Goal: Task Accomplishment & Management: Manage account settings

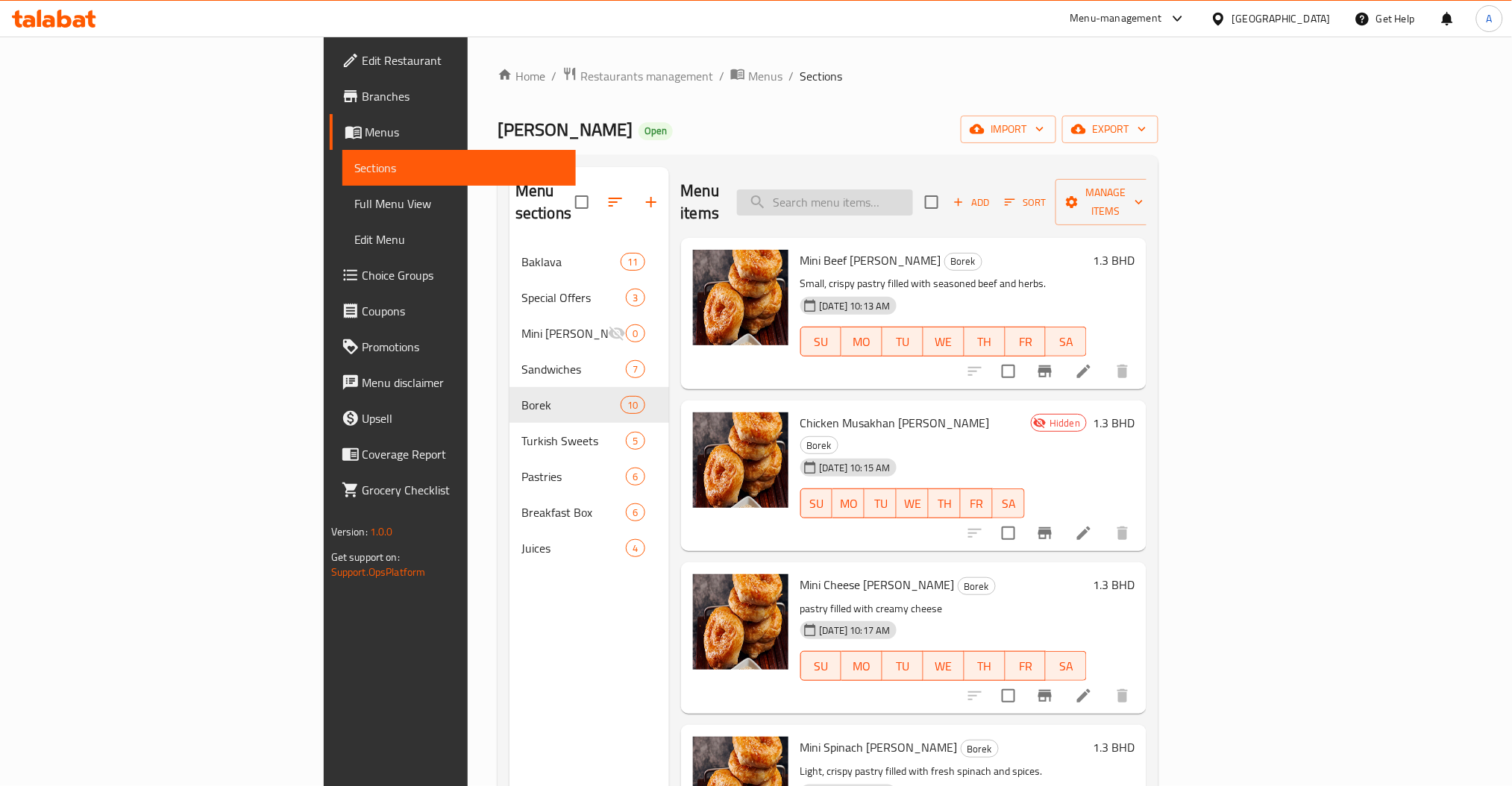
click at [913, 189] on input "search" at bounding box center [824, 202] width 176 height 26
click at [764, 91] on div "Home / Restaurants management / Menus / Sections [PERSON_NAME] Open import expo…" at bounding box center [828, 516] width 661 height 899
click at [913, 189] on input "search" at bounding box center [824, 202] width 176 height 26
click at [801, 275] on p "Small, crispy pastry filled with seasoned beef and herbs." at bounding box center [944, 284] width 287 height 19
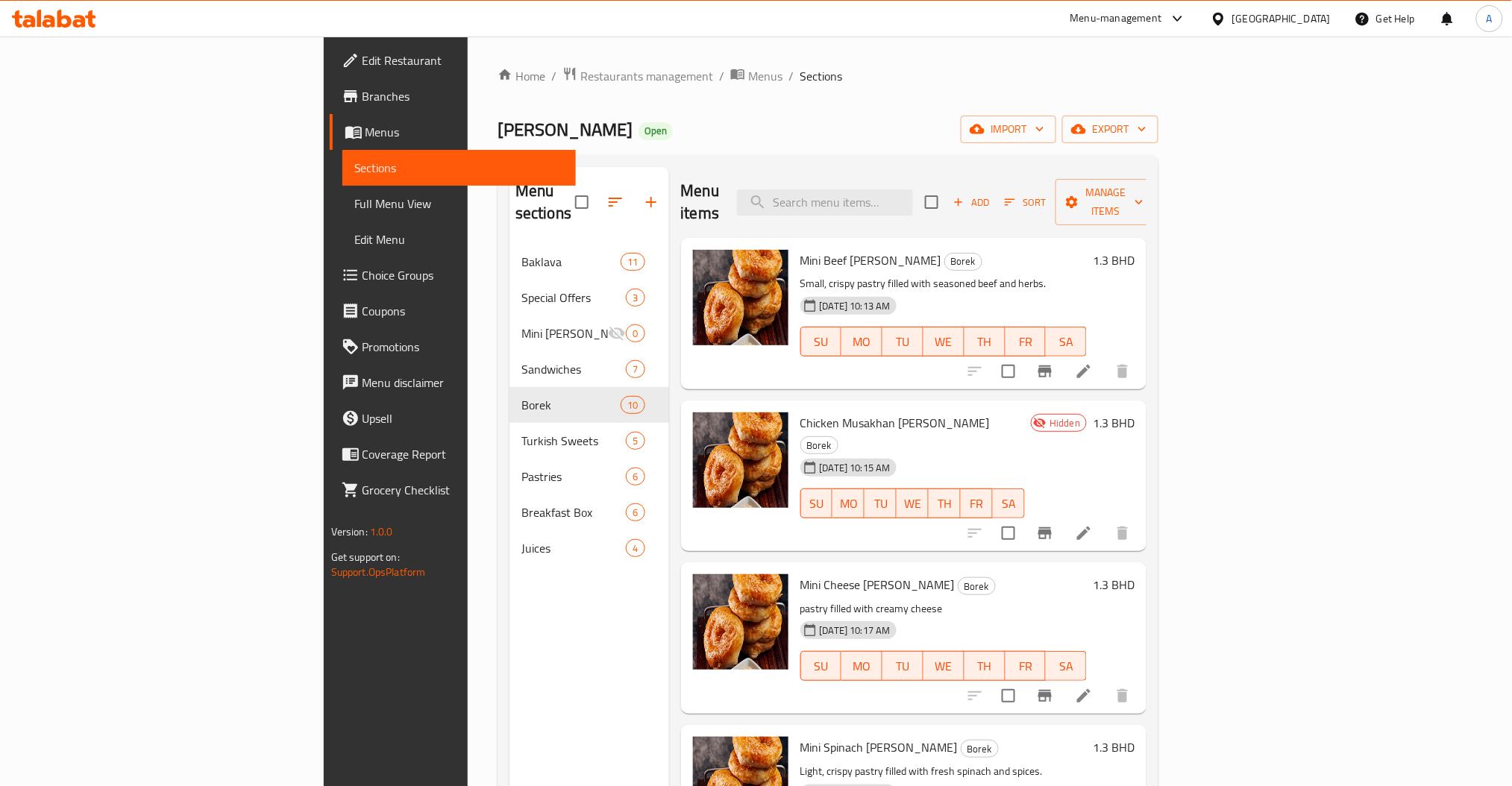
click at [904, 250] on div "Mini Beef [PERSON_NAME] Small, crispy pastry filled with seasoned beef and herb…" at bounding box center [944, 314] width 299 height 139
click at [801, 412] on span "Chicken Musakhan [PERSON_NAME]" at bounding box center [895, 423] width 189 height 23
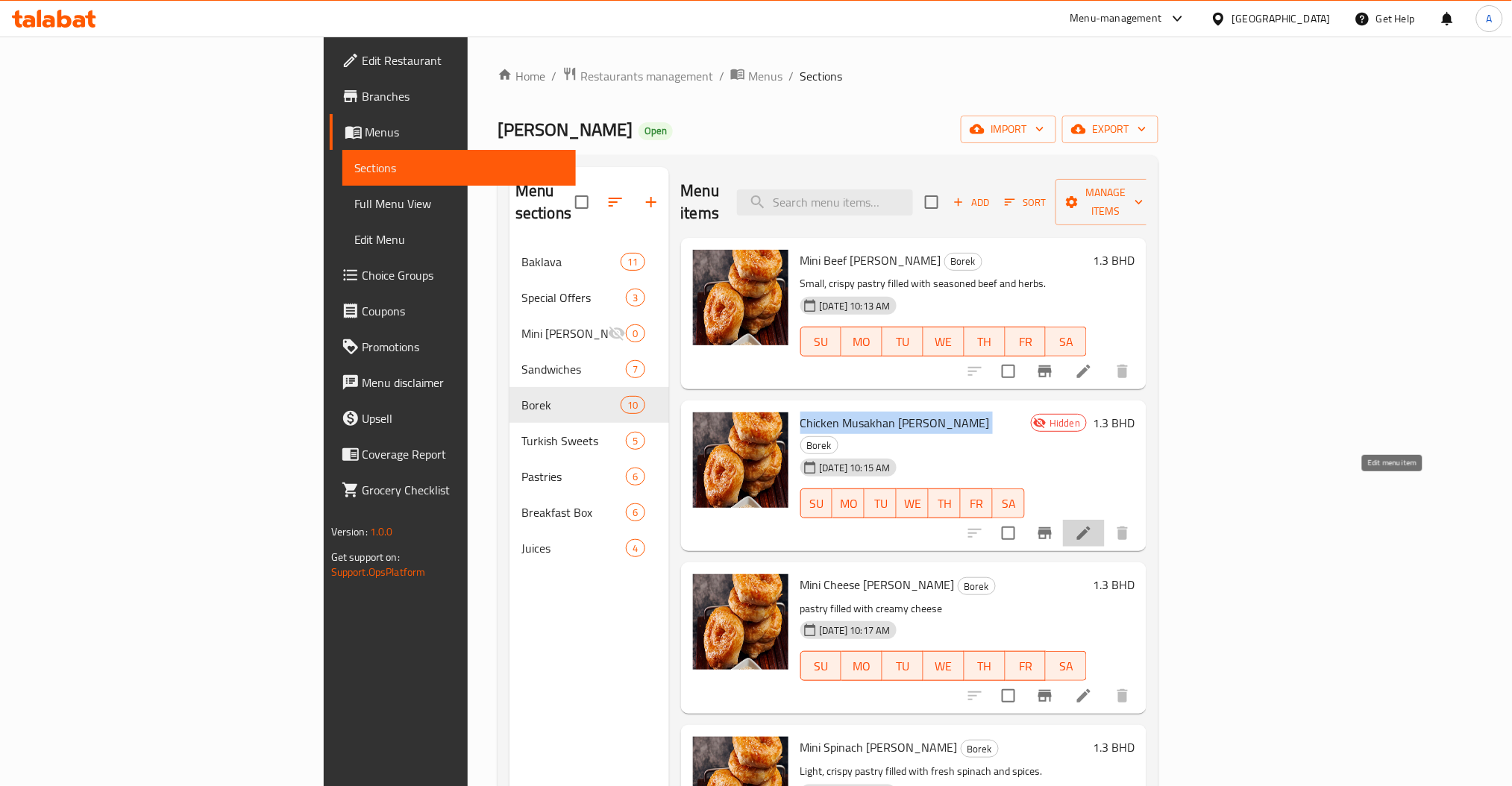
click at [1093, 524] on icon at bounding box center [1084, 533] width 18 height 18
